Goal: Navigation & Orientation: Understand site structure

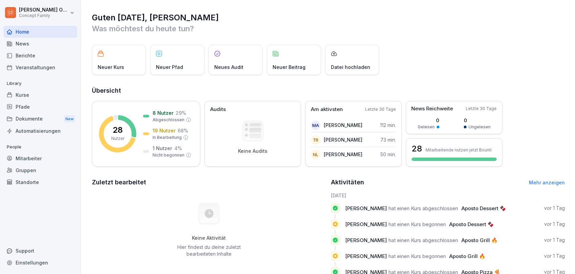
click at [21, 94] on div "Kurse" at bounding box center [40, 95] width 74 height 12
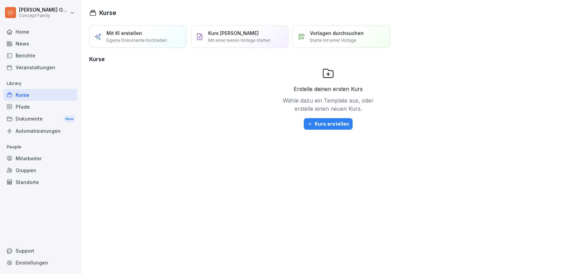
click at [330, 29] on p "Vorlagen durchsuchen" at bounding box center [337, 32] width 54 height 7
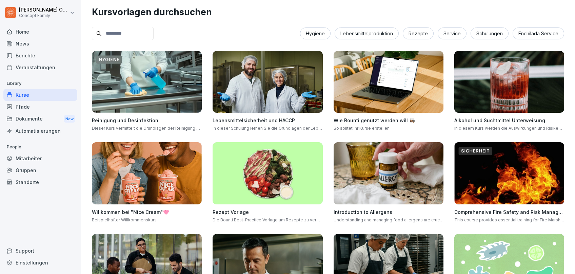
click at [18, 105] on div "Pfade" at bounding box center [40, 107] width 74 height 12
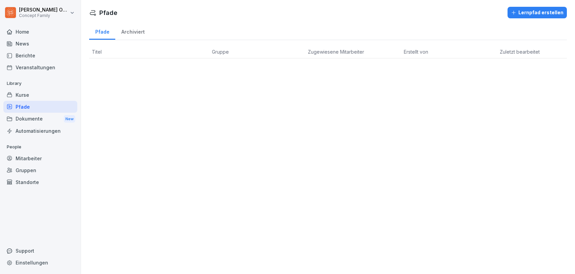
click at [22, 53] on div "Berichte" at bounding box center [40, 56] width 74 height 12
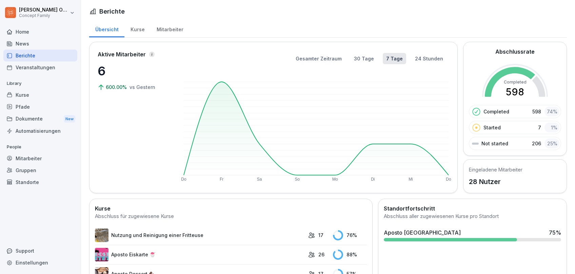
click at [137, 28] on div "Kurse" at bounding box center [137, 28] width 26 height 17
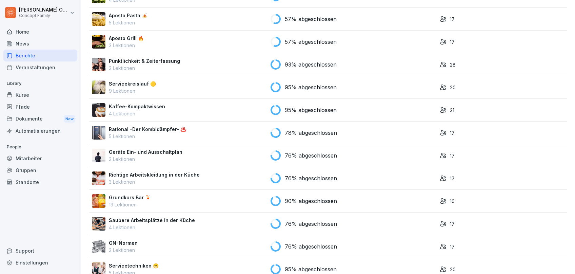
scroll to position [384, 0]
